Goal: Task Accomplishment & Management: Use online tool/utility

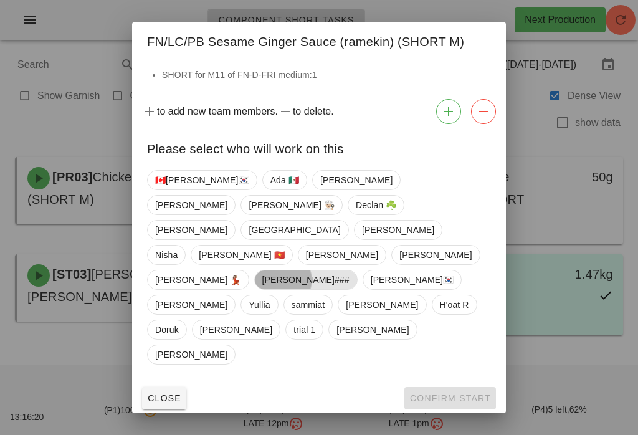
click at [262, 282] on span "[PERSON_NAME]###" at bounding box center [305, 279] width 87 height 19
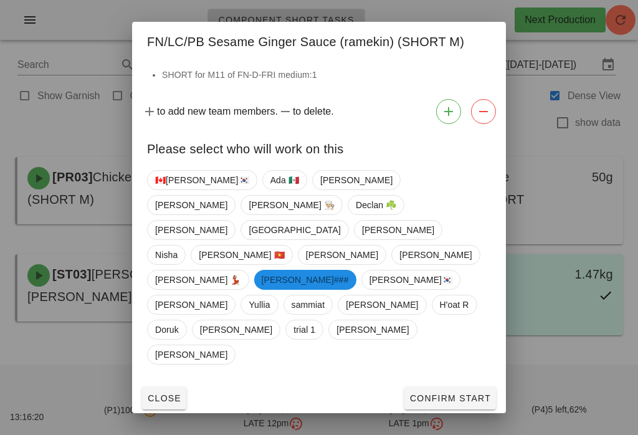
click at [463, 393] on span "Confirm Start" at bounding box center [450, 398] width 82 height 10
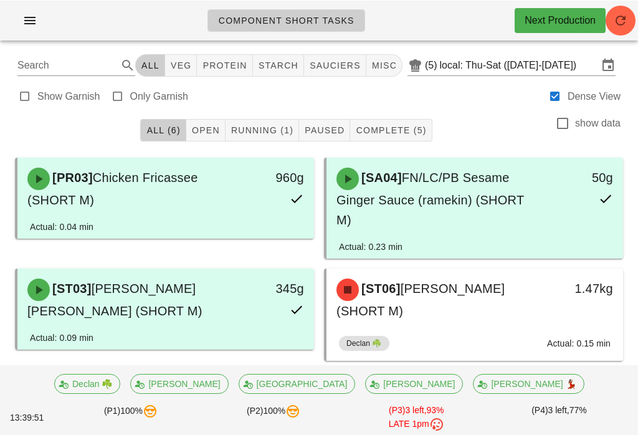
click at [634, 13] on span "button" at bounding box center [621, 19] width 30 height 15
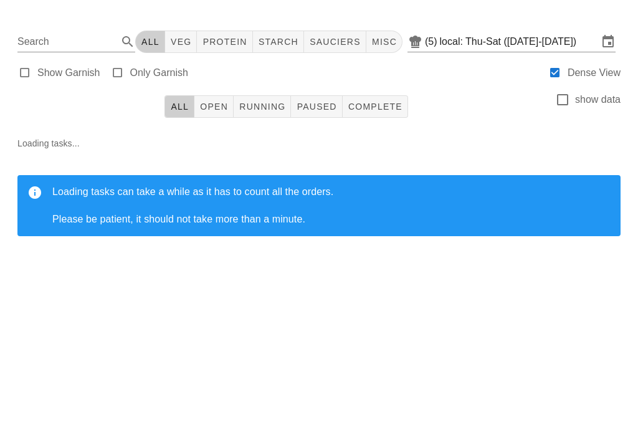
scroll to position [19, 0]
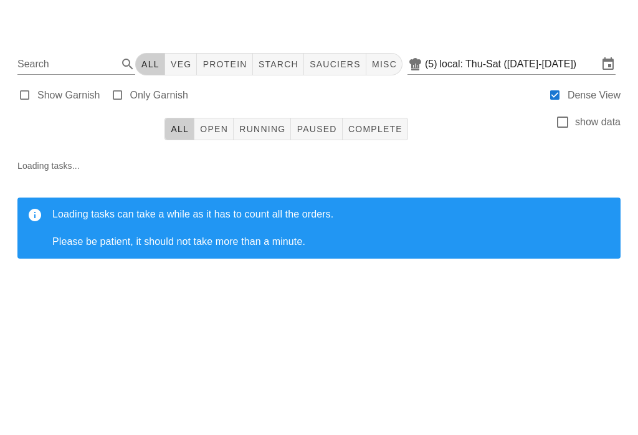
click at [280, 125] on span "Running" at bounding box center [262, 130] width 47 height 10
click at [221, 88] on div "Show Garnish Only Garnish Dense View" at bounding box center [318, 95] width 623 height 30
click at [228, 125] on span "Open" at bounding box center [213, 130] width 29 height 10
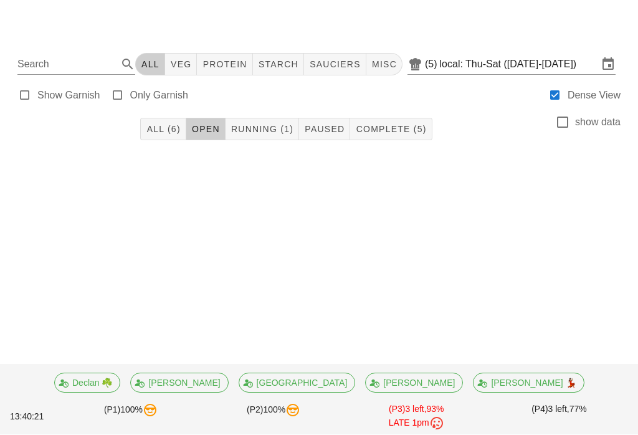
click at [165, 125] on span "All (6)" at bounding box center [163, 130] width 34 height 10
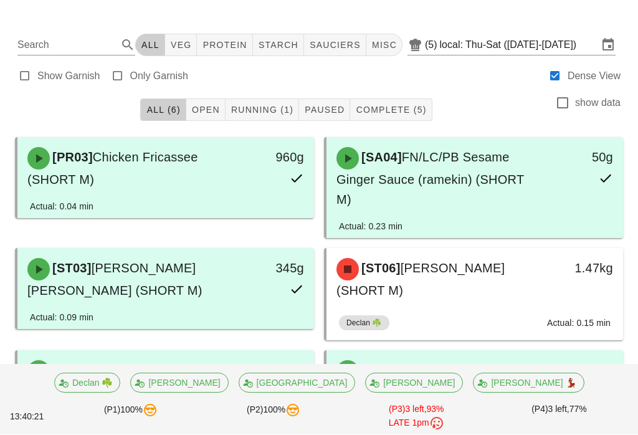
scroll to position [20, 0]
click at [167, 99] on button "All (6)" at bounding box center [162, 109] width 45 height 22
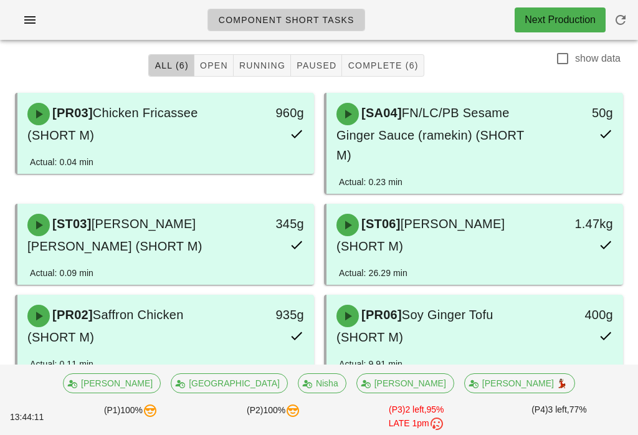
scroll to position [55, 0]
